Goal: Information Seeking & Learning: Learn about a topic

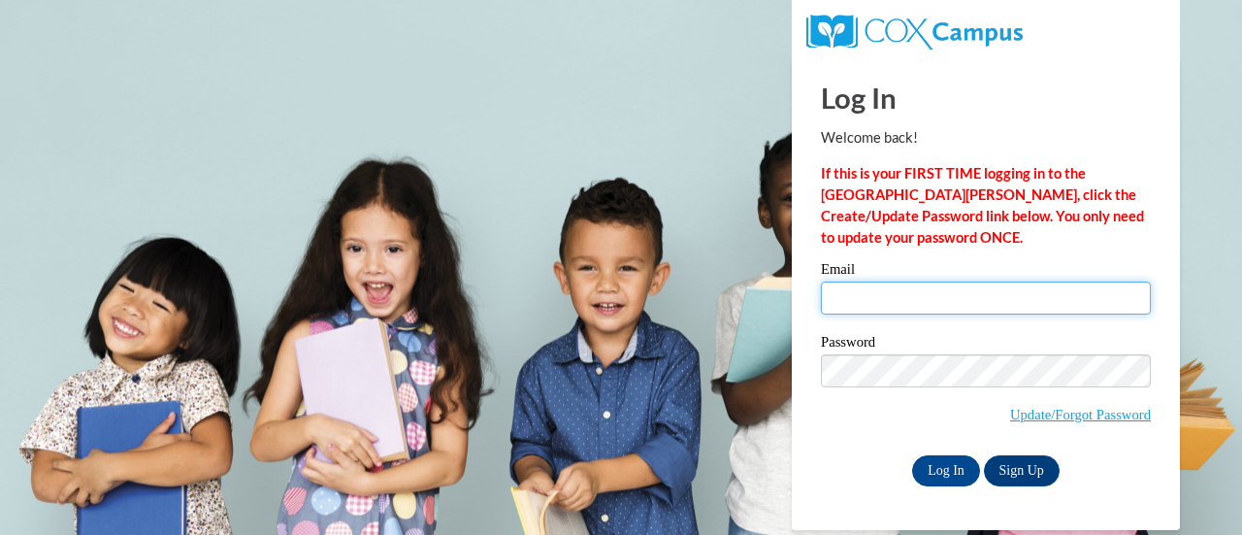
click at [893, 286] on input "Email" at bounding box center [986, 297] width 330 height 33
type input "dawn.gregor@muskegonorway.org"
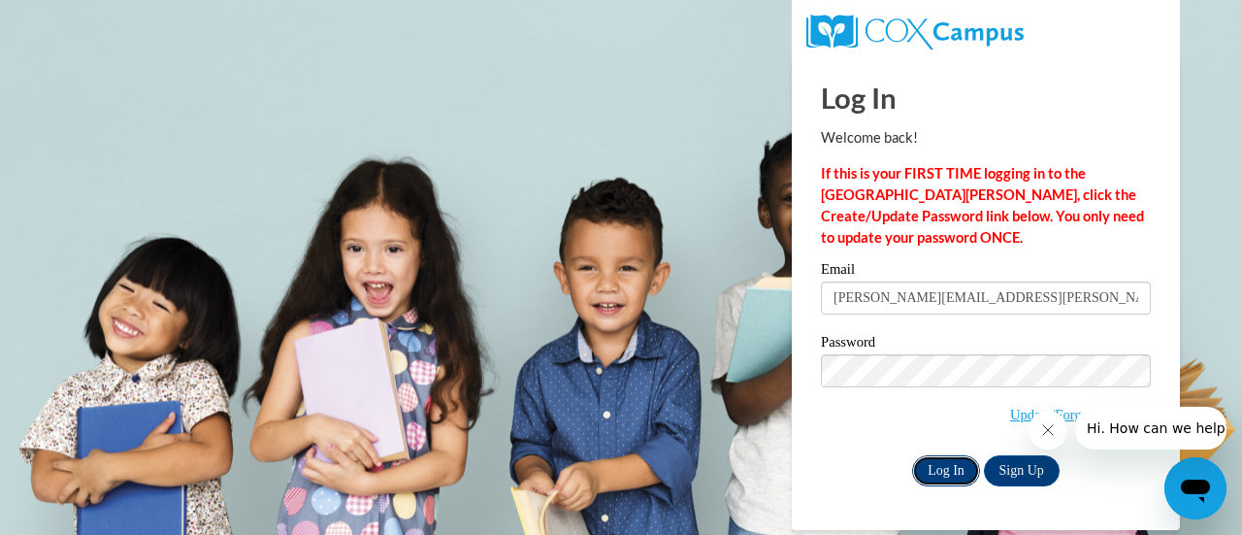
click at [941, 480] on input "Log In" at bounding box center [946, 470] width 68 height 31
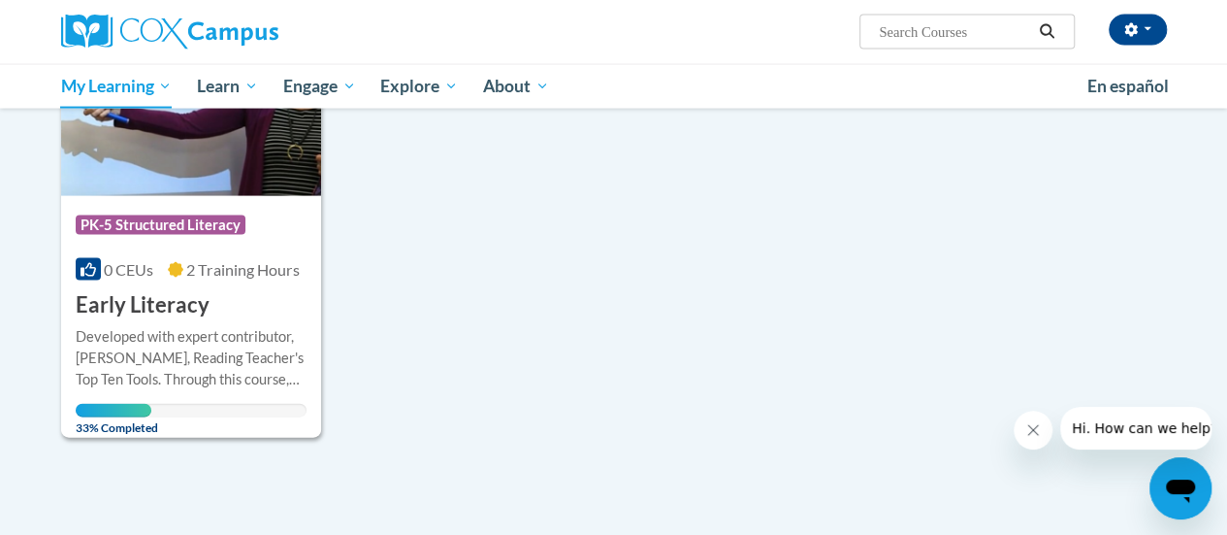
scroll to position [1965, 0]
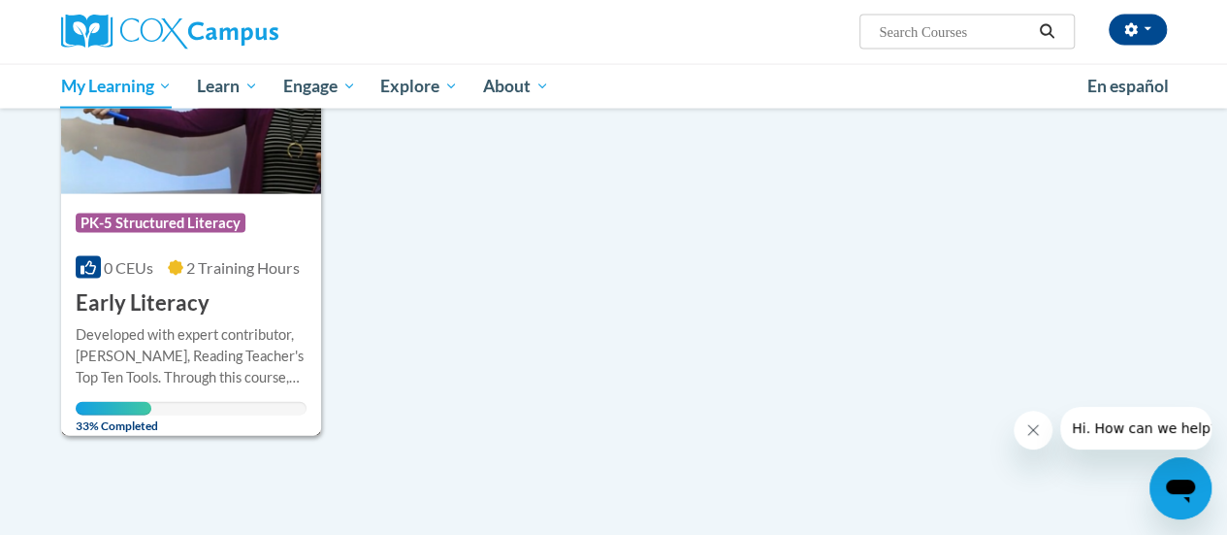
click at [161, 333] on div "Developed with expert contributor, Dr. [PERSON_NAME], Reading Teacher's Top Ten…" at bounding box center [191, 356] width 231 height 64
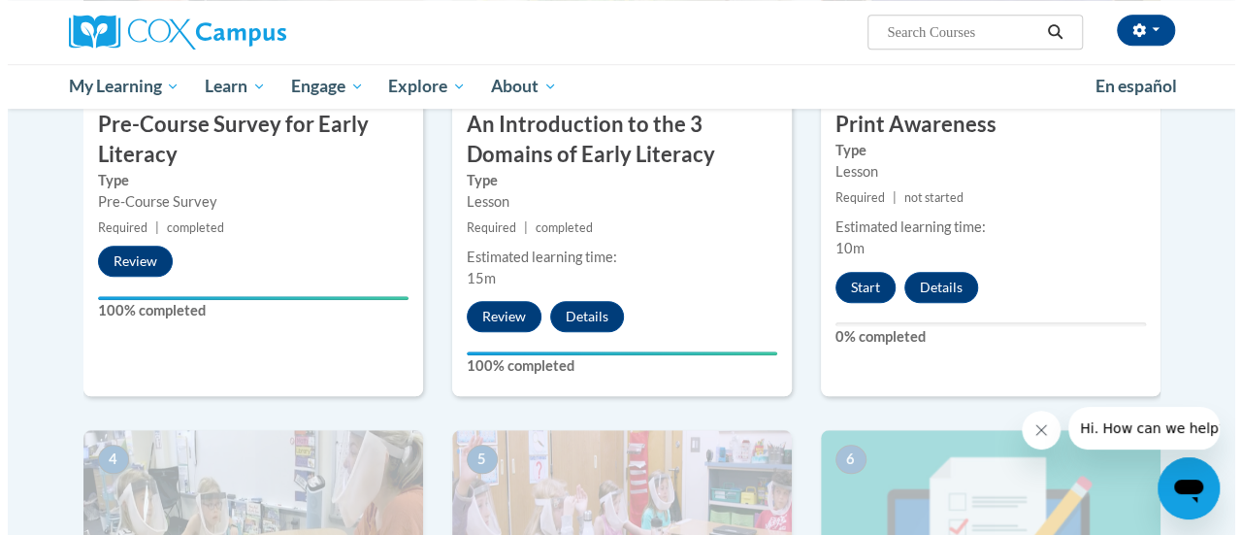
scroll to position [613, 0]
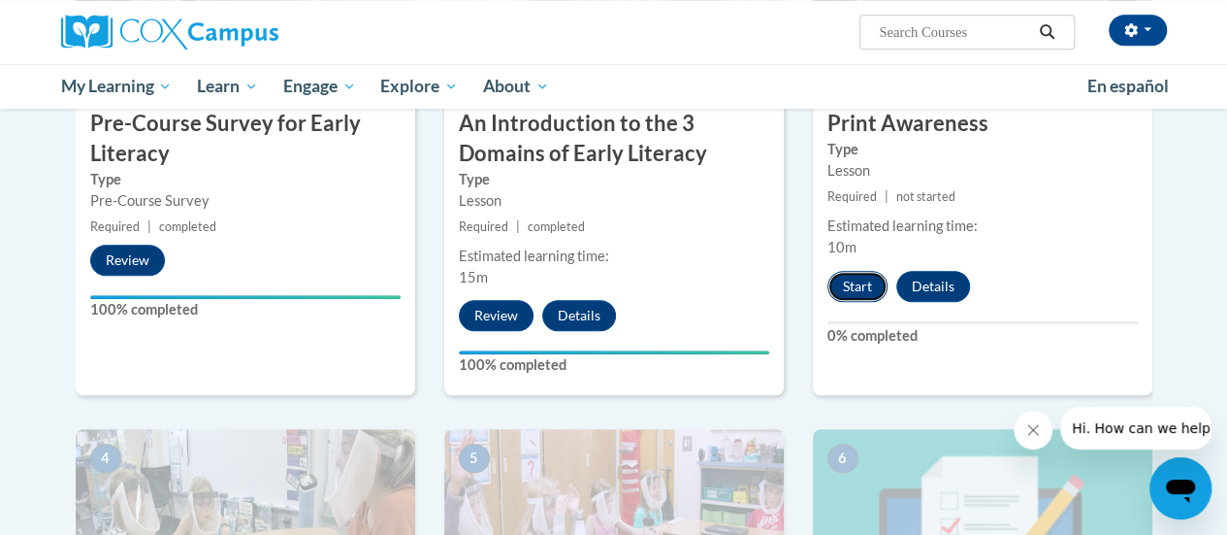
click at [860, 282] on button "Start" at bounding box center [858, 286] width 60 height 31
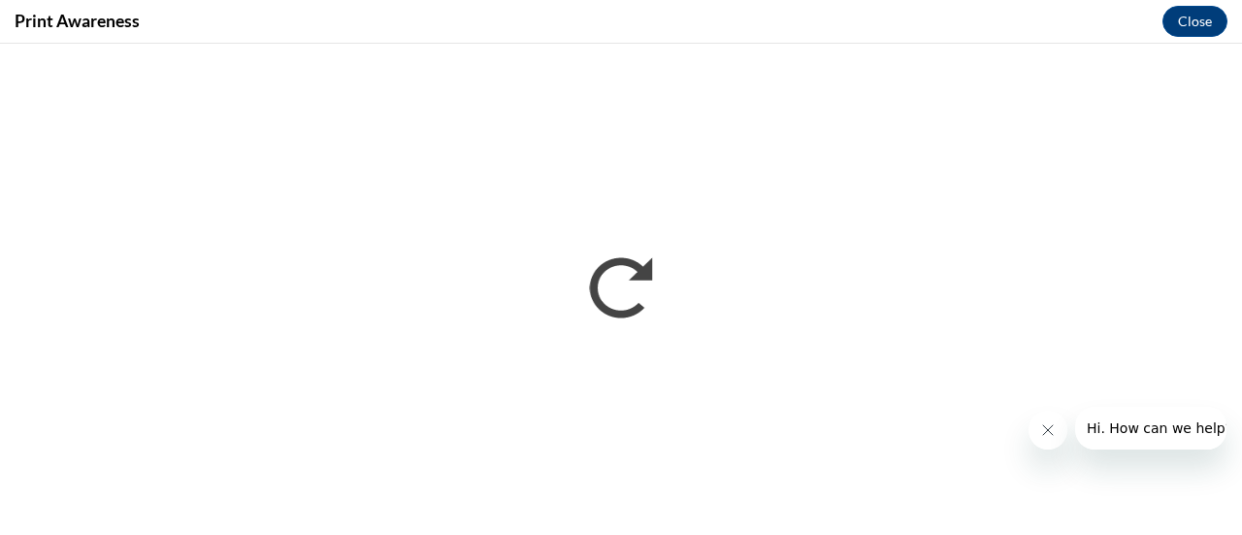
scroll to position [0, 0]
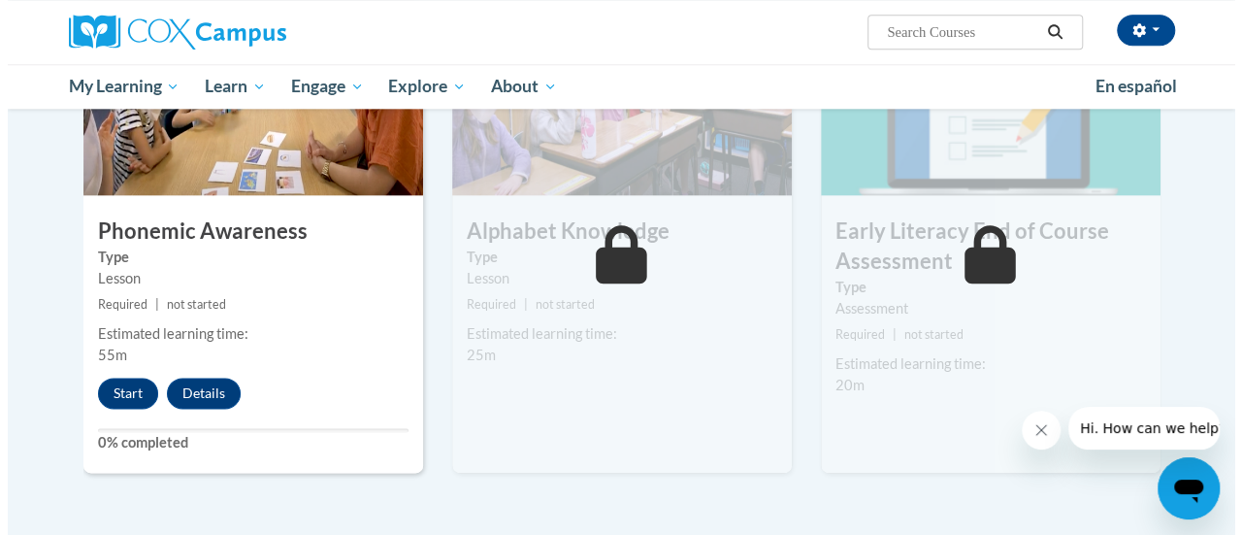
scroll to position [1056, 0]
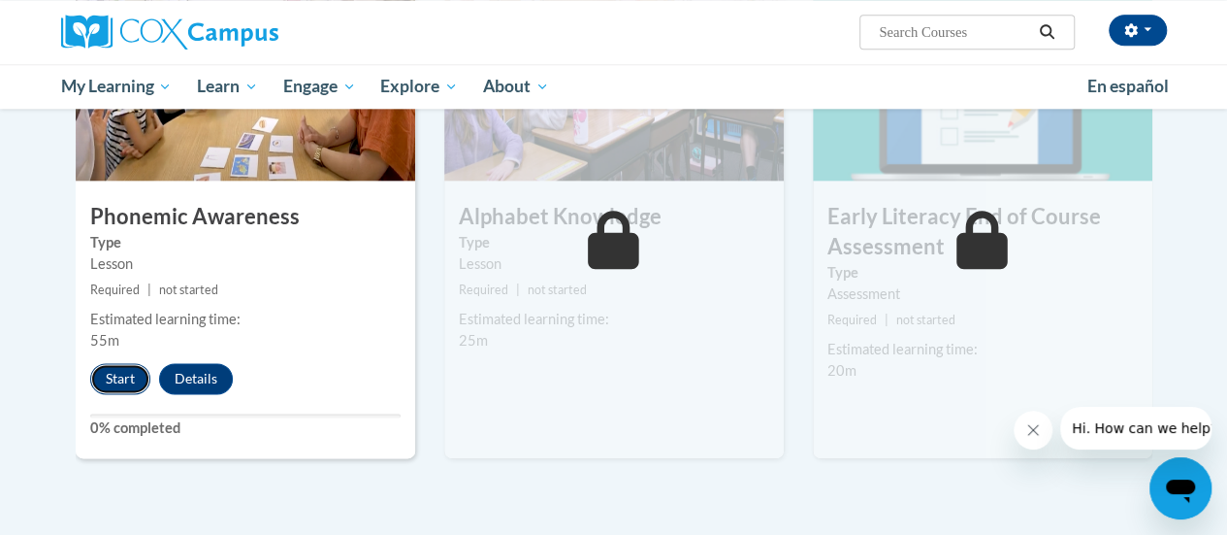
click at [114, 381] on button "Start" at bounding box center [120, 378] width 60 height 31
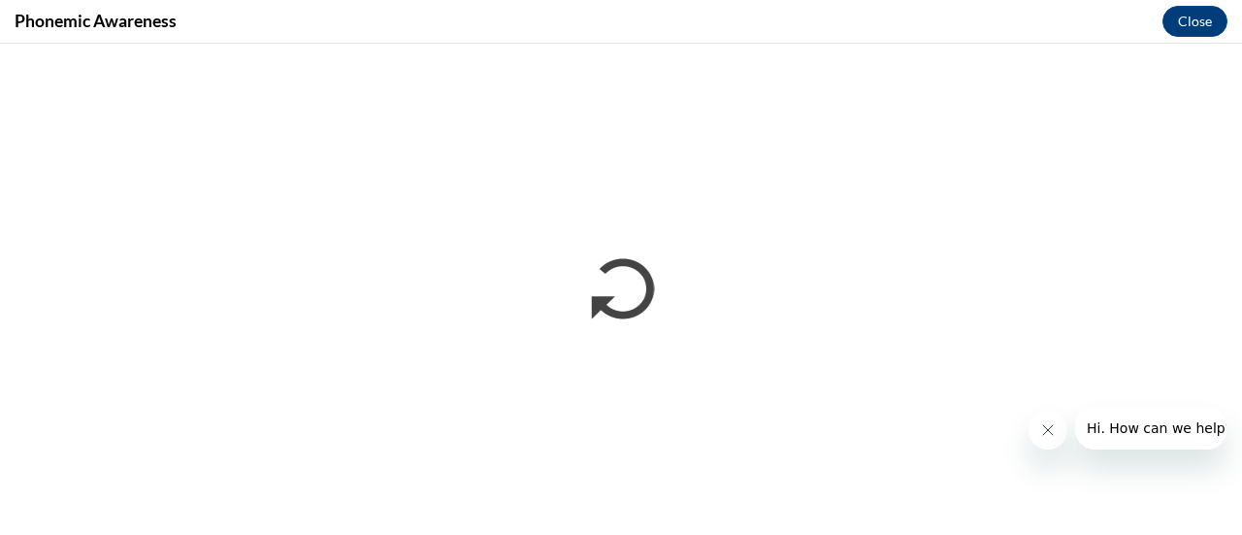
scroll to position [0, 0]
